Goal: Information Seeking & Learning: Learn about a topic

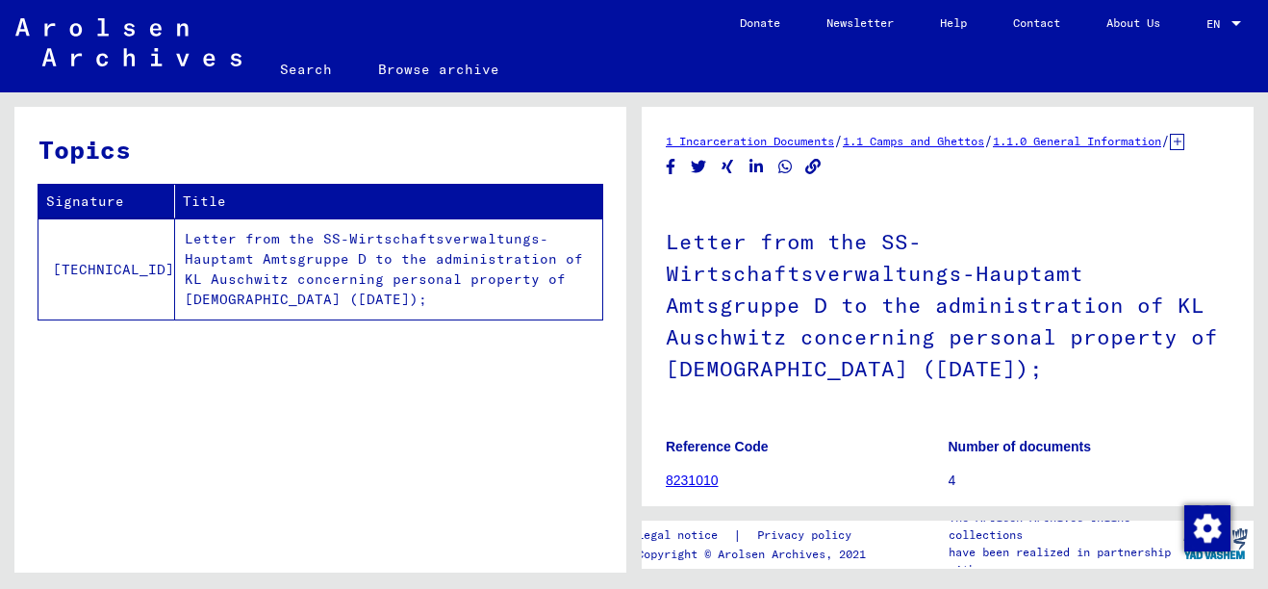
click at [1029, 201] on div "1 Incarceration Documents / 1.1 Camps and Ghettos / 1.1.0 General Information /…" at bounding box center [948, 449] width 564 height 636
drag, startPoint x: 1056, startPoint y: 222, endPoint x: 1078, endPoint y: 188, distance: 41.1
click at [1078, 188] on div "1 Incarceration Documents / 1.1 Camps and Ghettos / 1.1.0 General Information /…" at bounding box center [948, 449] width 564 height 636
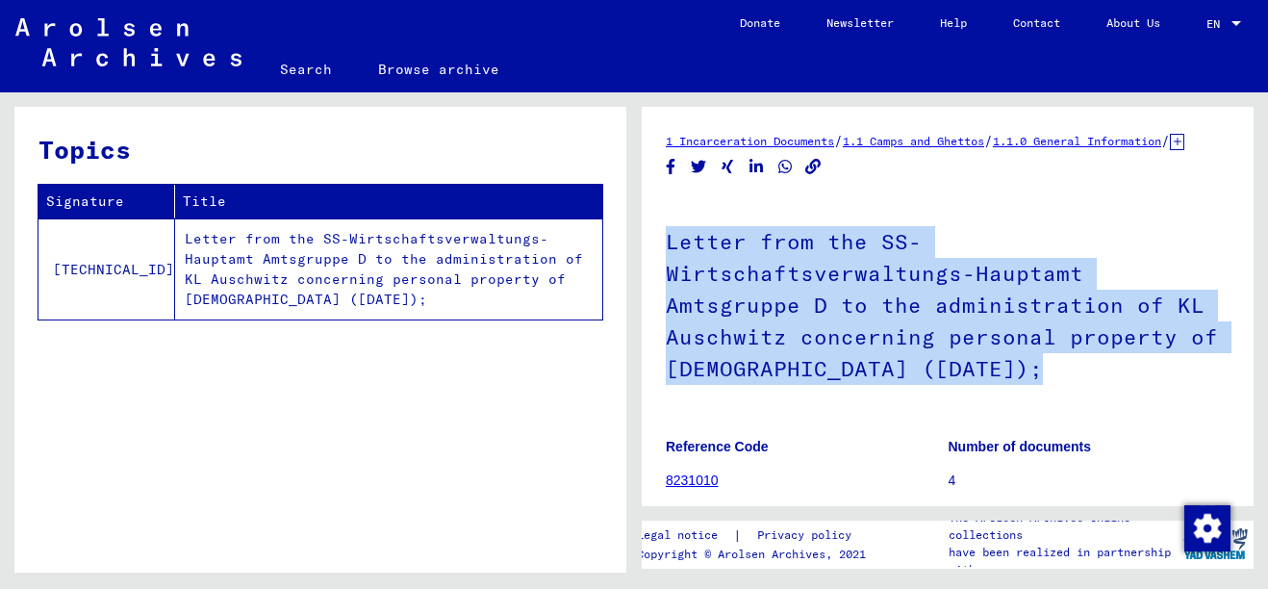
click at [1078, 188] on div "1 Incarceration Documents / 1.1 Camps and Ghettos / 1.1.0 General Information /…" at bounding box center [948, 449] width 564 height 636
drag, startPoint x: 1078, startPoint y: 188, endPoint x: 1258, endPoint y: 214, distance: 181.8
click at [1258, 214] on div "1 Incarceration Documents / 1.1 Camps and Ghettos / 1.1.0 General Information /…" at bounding box center [952, 332] width 634 height 480
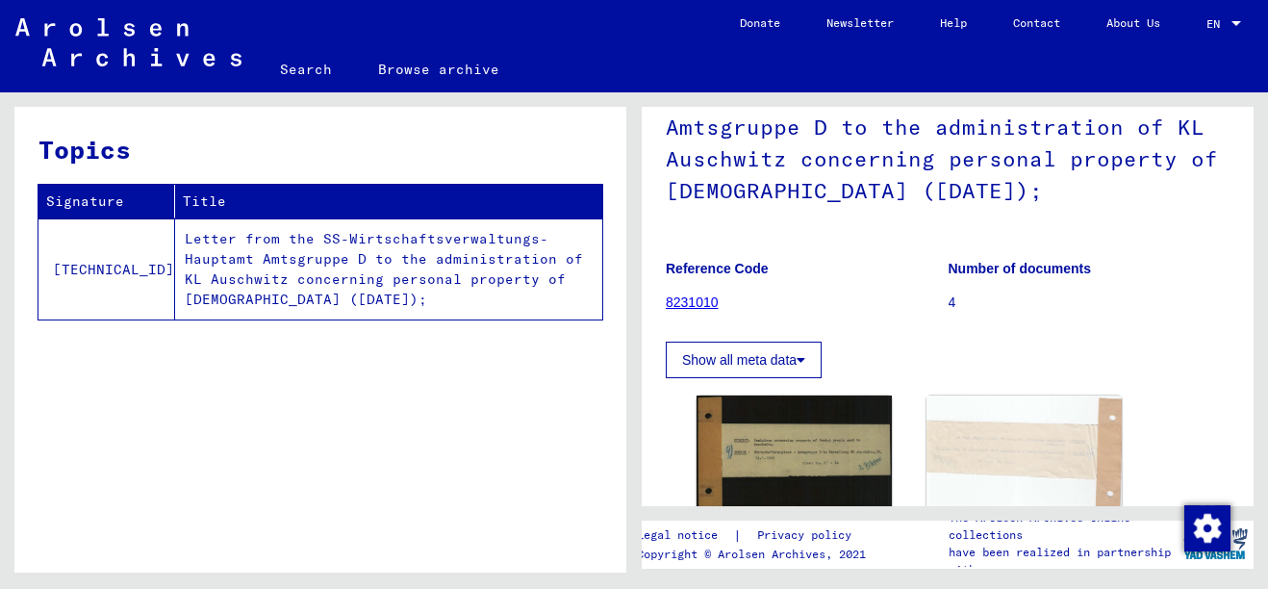
scroll to position [301, 0]
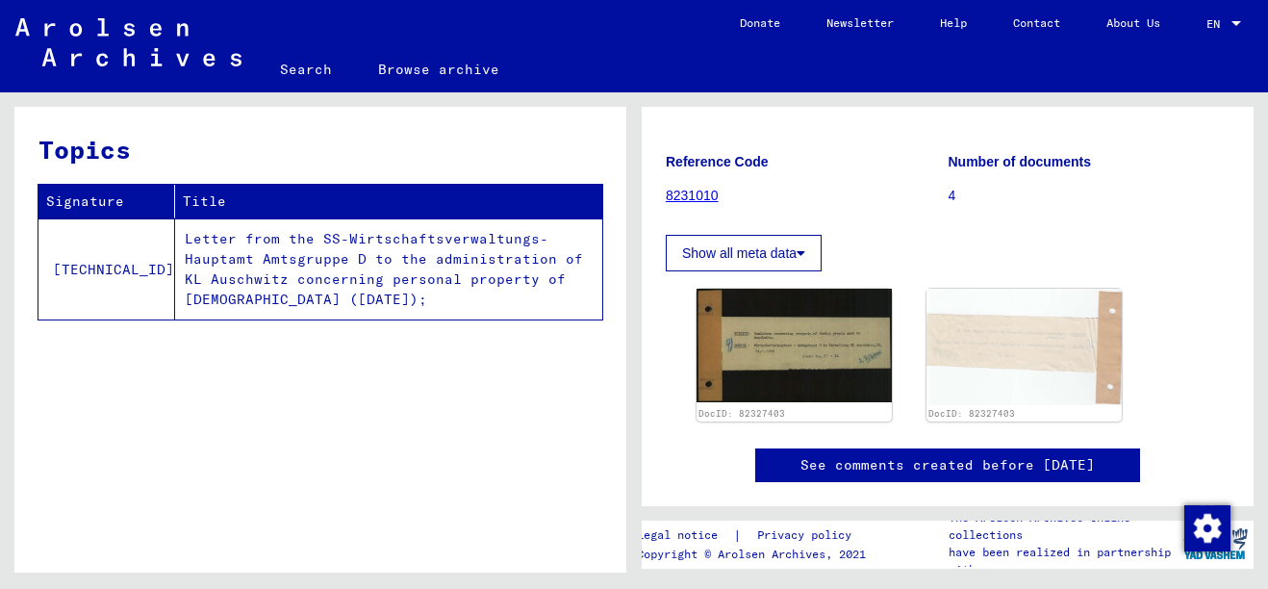
click at [779, 369] on img at bounding box center [794, 346] width 195 height 114
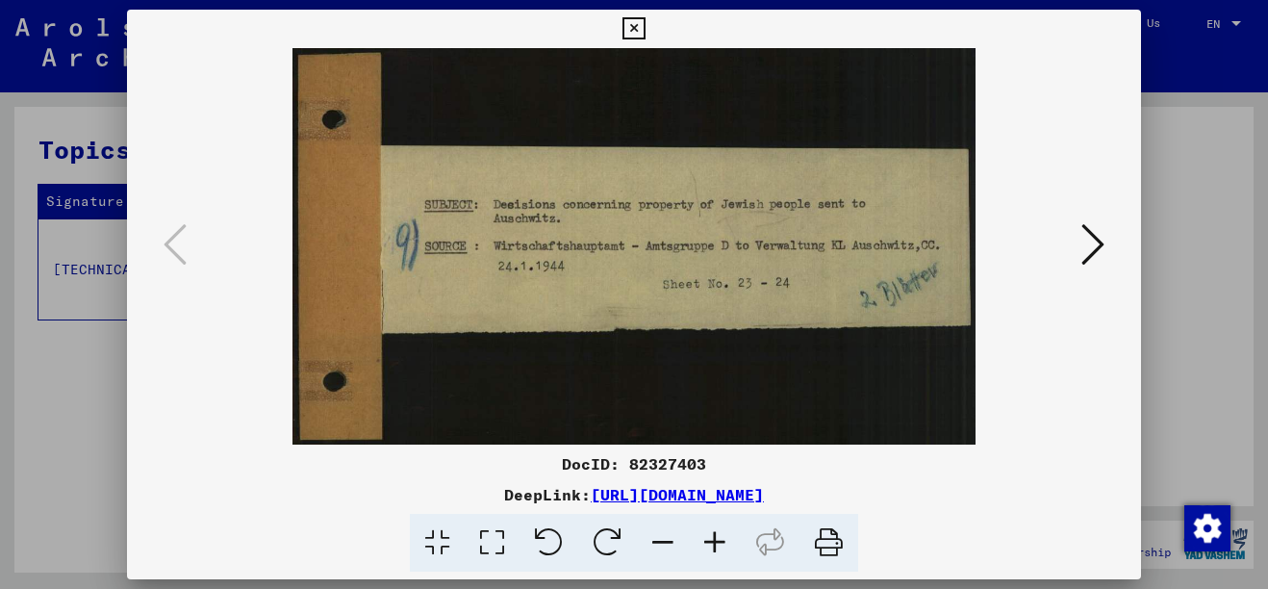
click at [1094, 267] on icon at bounding box center [1092, 244] width 23 height 46
